Goal: Transaction & Acquisition: Purchase product/service

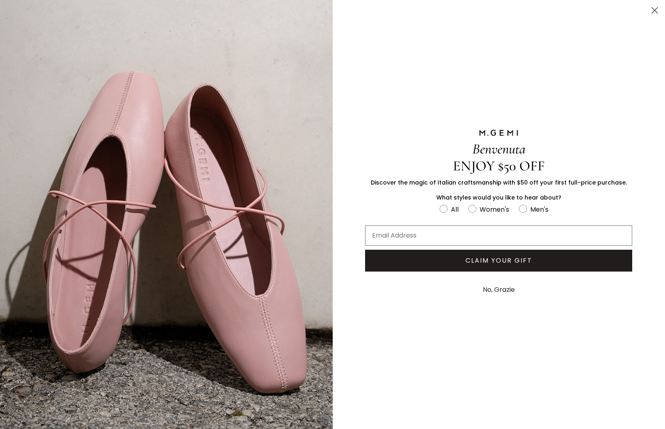
click at [485, 290] on button "No, Grazie" at bounding box center [499, 290] width 40 height 20
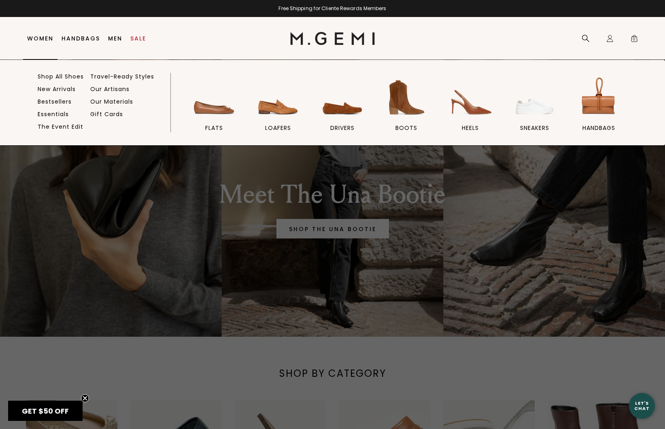
click at [47, 37] on link "Women" at bounding box center [40, 38] width 26 height 6
click at [405, 114] on img at bounding box center [406, 97] width 45 height 45
